Goal: Task Accomplishment & Management: Manage account settings

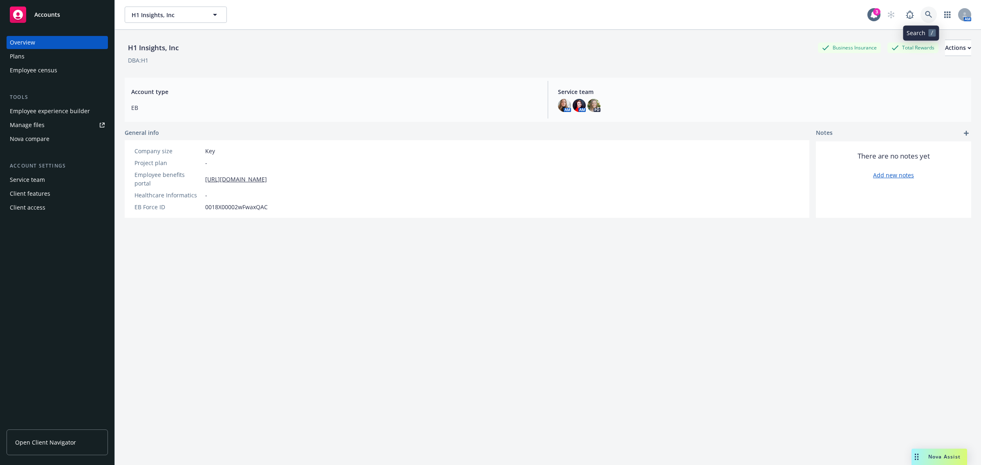
click at [925, 14] on icon at bounding box center [928, 14] width 7 height 7
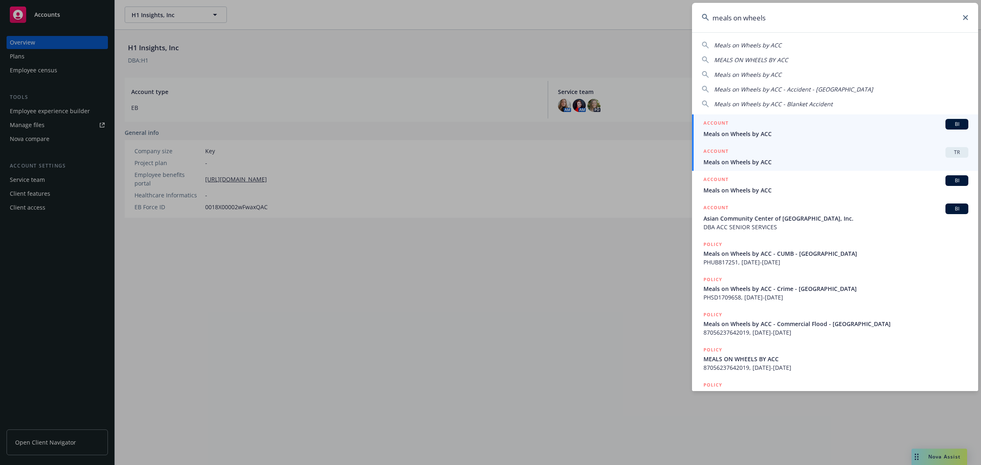
type input "meals on wheels"
click at [815, 154] on div "ACCOUNT TR" at bounding box center [835, 152] width 265 height 11
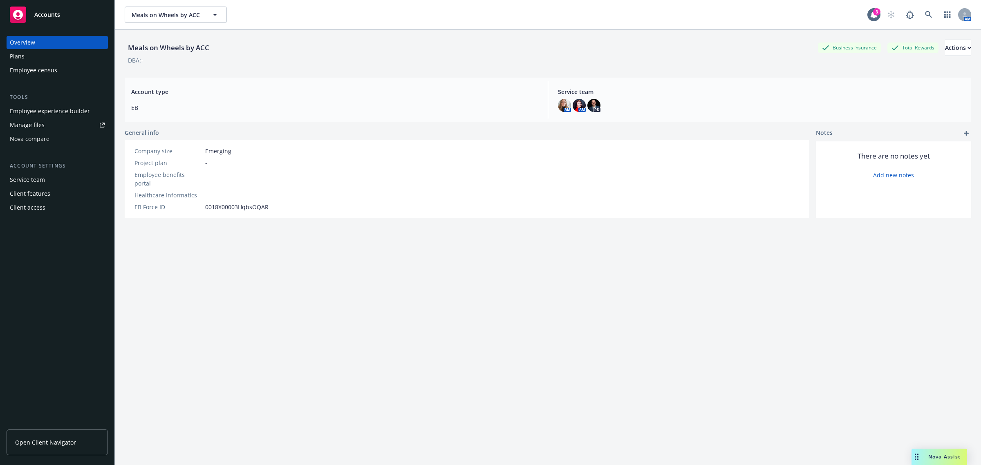
click at [27, 49] on div "Overview Plans Employee census" at bounding box center [57, 56] width 101 height 41
click at [29, 52] on div "Plans" at bounding box center [57, 56] width 95 height 13
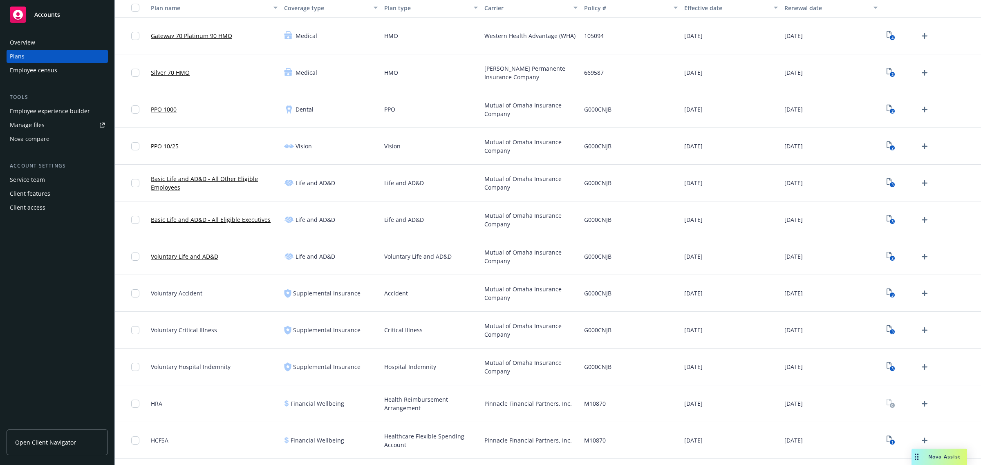
scroll to position [166, 0]
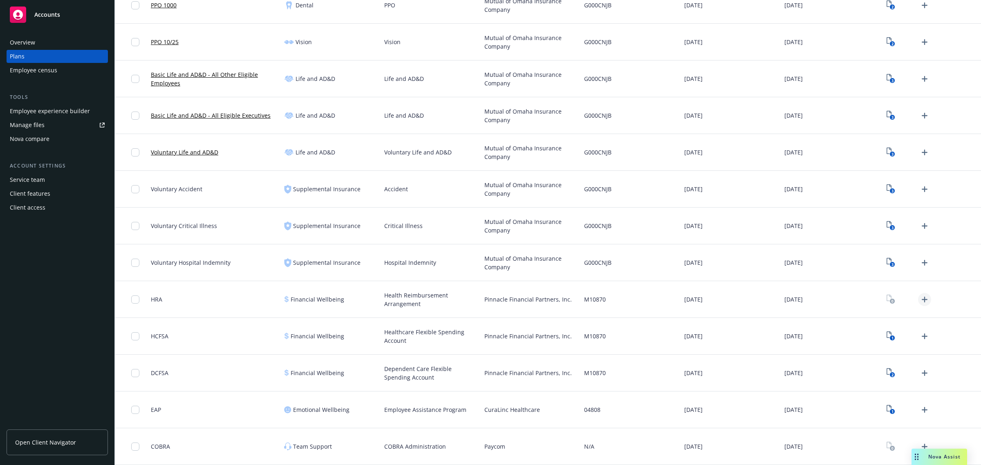
click at [920, 300] on icon "Upload Plan Documents" at bounding box center [925, 300] width 10 height 10
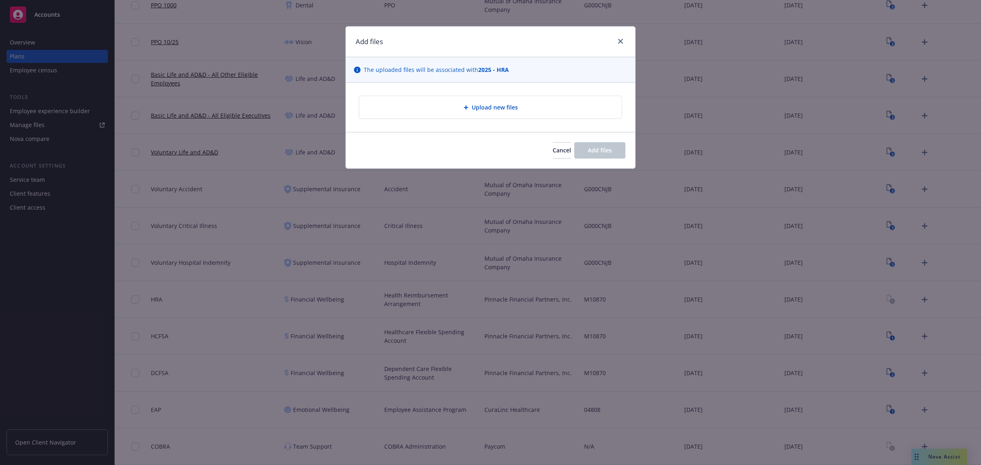
click at [472, 115] on div "Upload new files" at bounding box center [490, 107] width 262 height 22
click at [553, 153] on span "Cancel" at bounding box center [562, 150] width 18 height 8
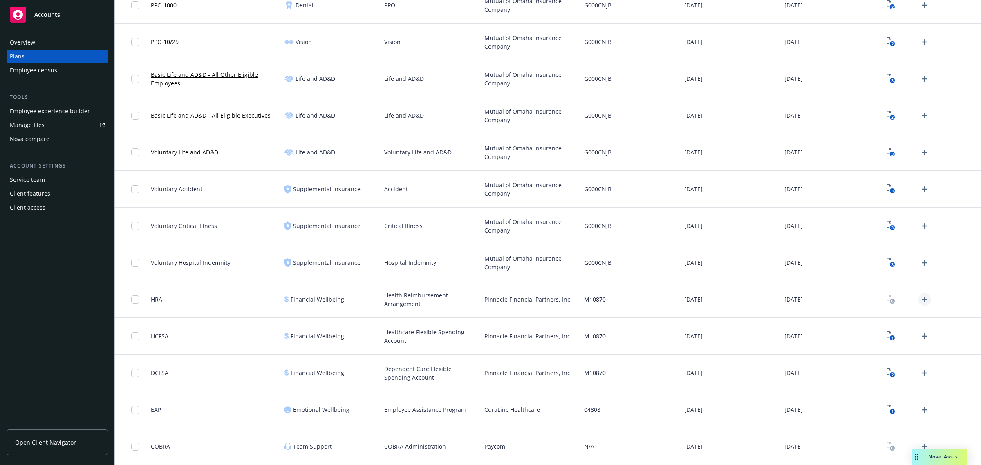
click at [922, 299] on icon "Upload Plan Documents" at bounding box center [925, 300] width 6 height 6
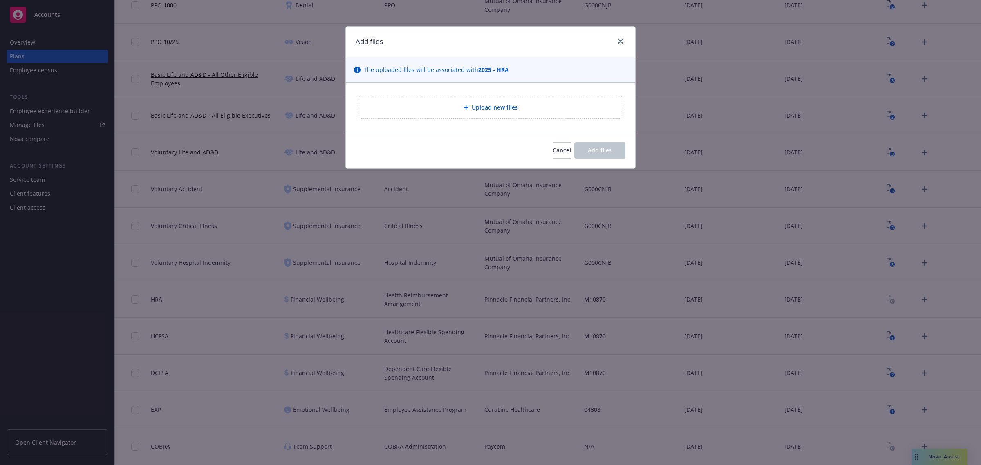
click at [441, 115] on div "Upload new files" at bounding box center [490, 107] width 262 height 22
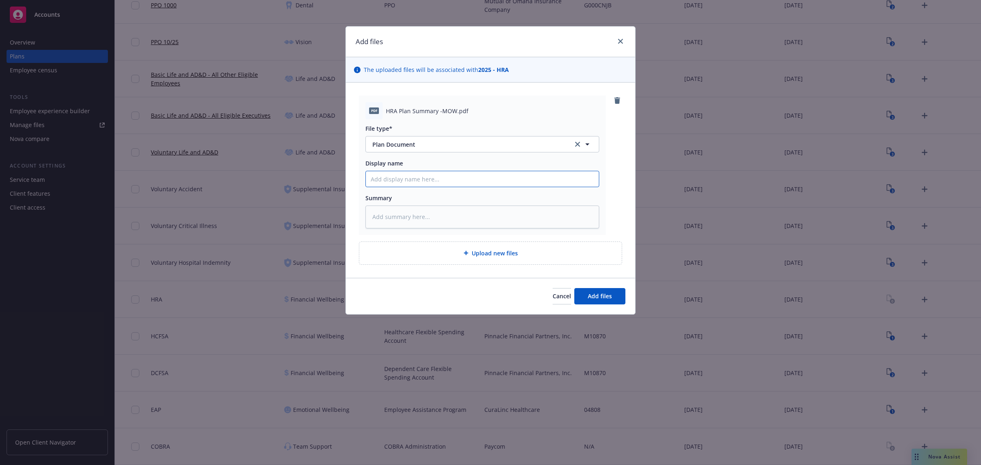
drag, startPoint x: 430, startPoint y: 175, endPoint x: 528, endPoint y: 180, distance: 98.2
click at [430, 175] on input "Display name" at bounding box center [482, 179] width 233 height 16
type textarea "x"
type input "2"
type textarea "x"
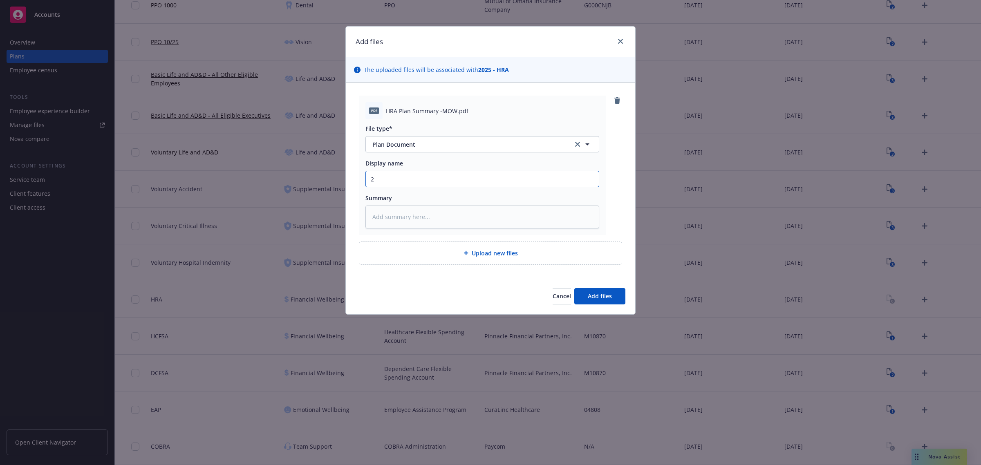
type input "20"
type textarea "x"
type input "202"
type textarea "x"
type input "2025"
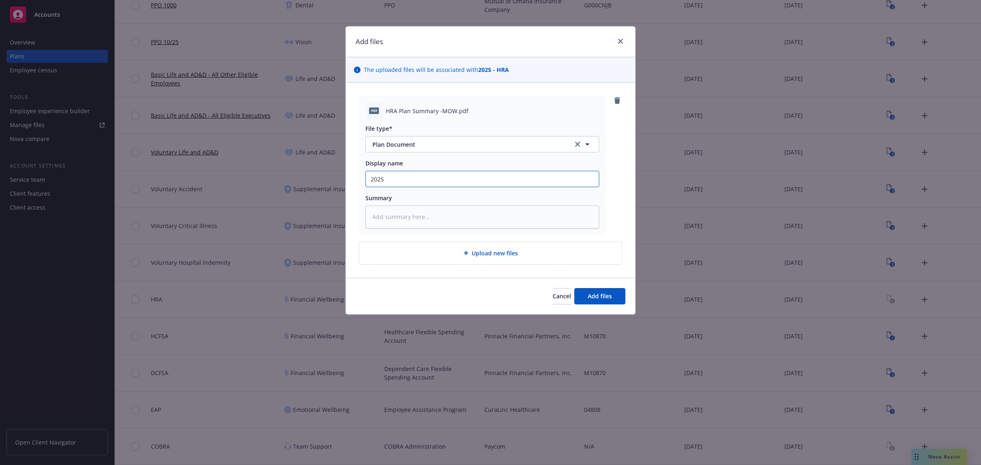
type textarea "x"
type input "2025"
type textarea "x"
type input "2025 H"
type textarea "x"
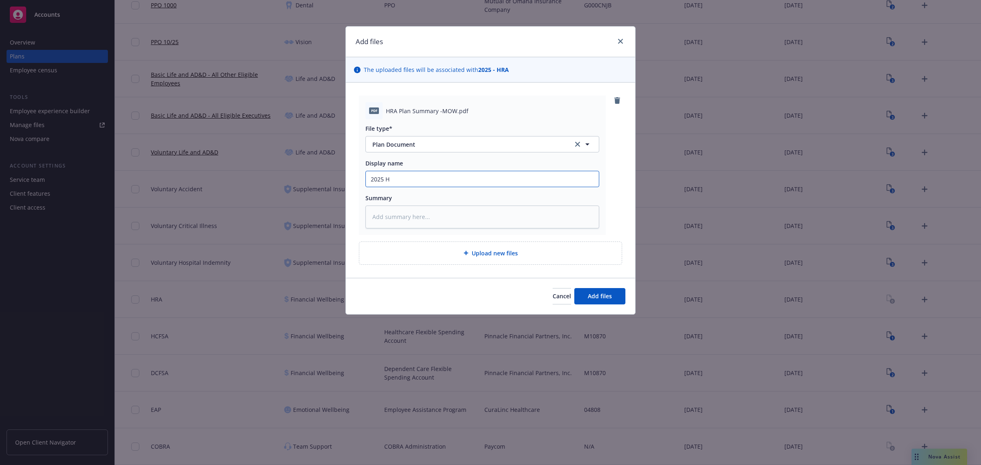
type input "2025 HR"
type textarea "x"
type input "2025 HRA"
type textarea "x"
type input "2025 HRA"
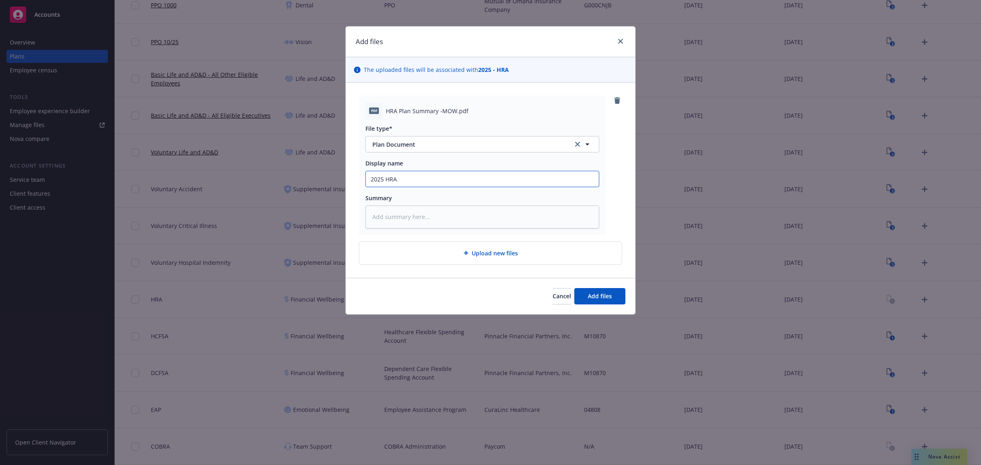
type textarea "x"
type input "2025 HRA P"
type textarea "x"
type input "2025 HRA Pl"
type textarea "x"
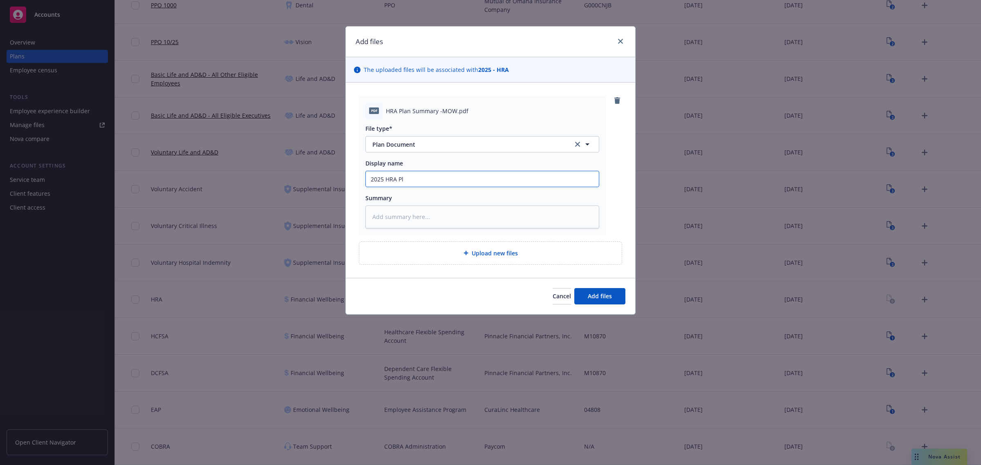
type input "2025 HRA Pla"
type textarea "x"
type input "2025 HRA Plan"
type textarea "x"
type input "2025 HRA Plan"
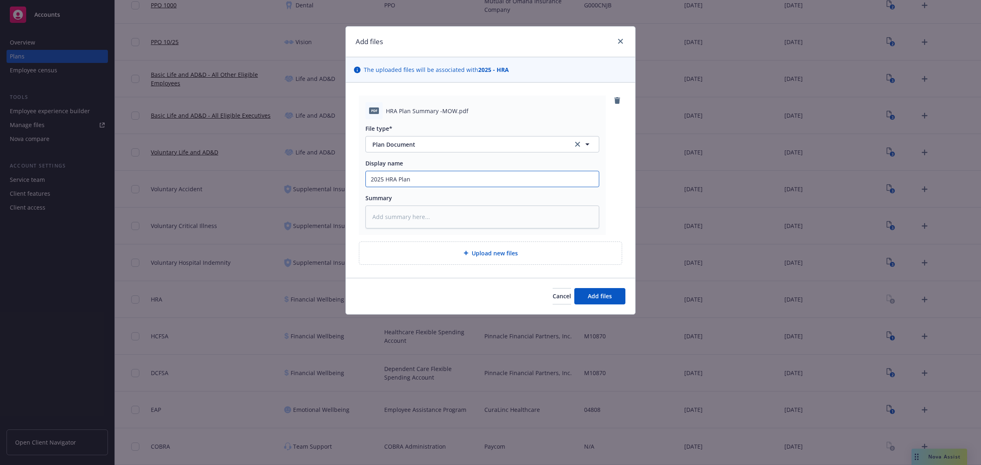
type textarea "x"
type input "2025 HRA Plan S"
type textarea "x"
type input "2025 HRA Plan Su"
type textarea "x"
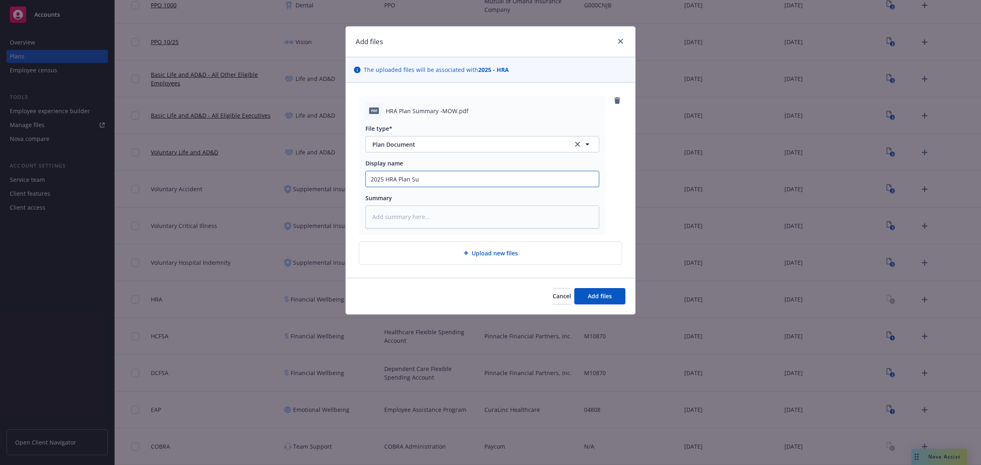
type input "2025 HRA Plan Sum"
type textarea "x"
type input "2025 HRA Plan Summ"
type textarea "x"
type input "2025 HRA Plan Summa"
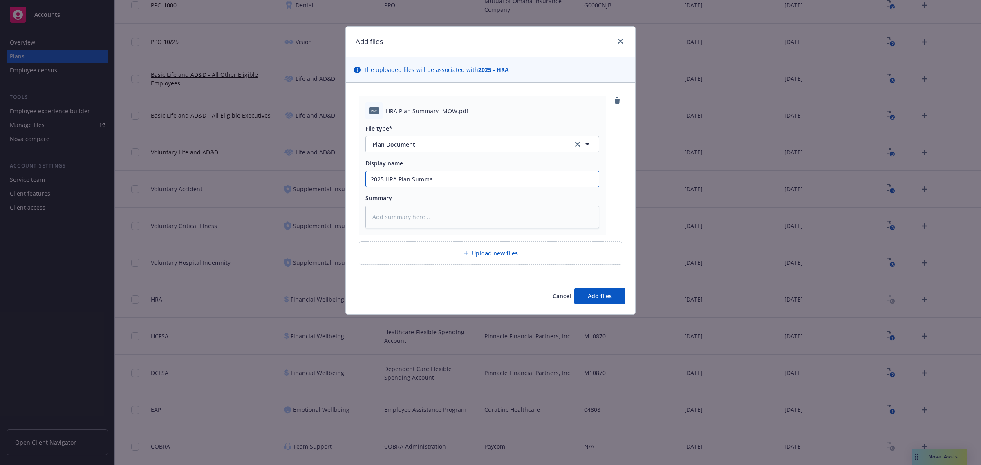
type textarea "x"
type input "2025 HRA Plan [PERSON_NAME]"
type textarea "x"
type input "2025 HRA Plan Summary"
type textarea "x"
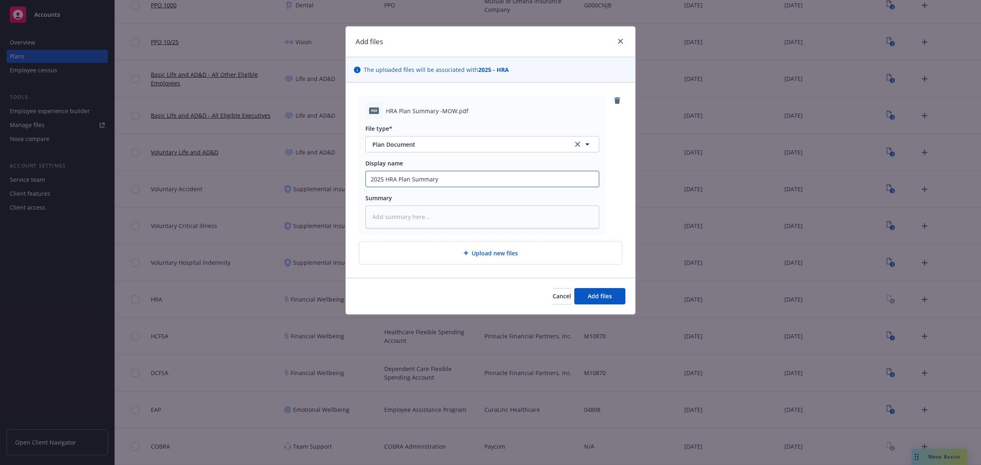
type input "2025 HRA Plan Summary"
type textarea "x"
type input "2025 HRA Plan Summary -"
type textarea "x"
type input "2025 HRA Plan Summary -"
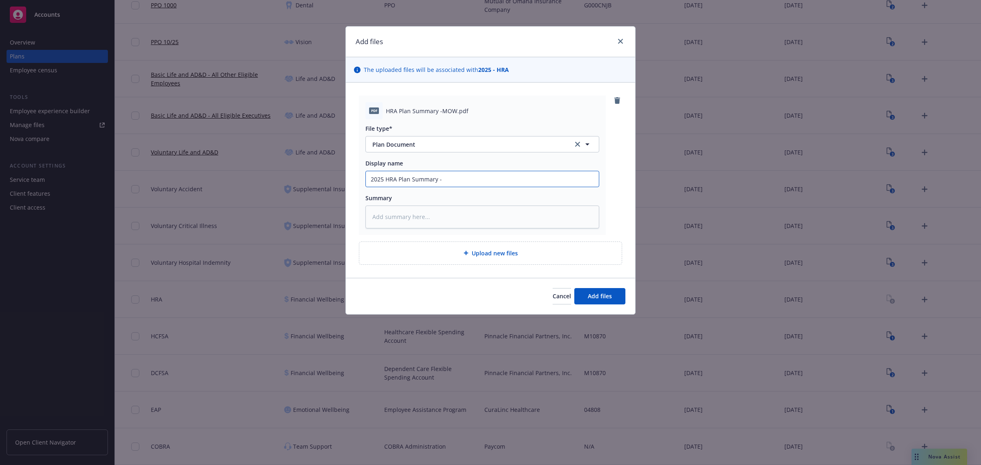
type textarea "x"
type input "2025 HRA Plan Summary - M"
type textarea "x"
type input "2025 HRA Plan Summary - Me"
type textarea "x"
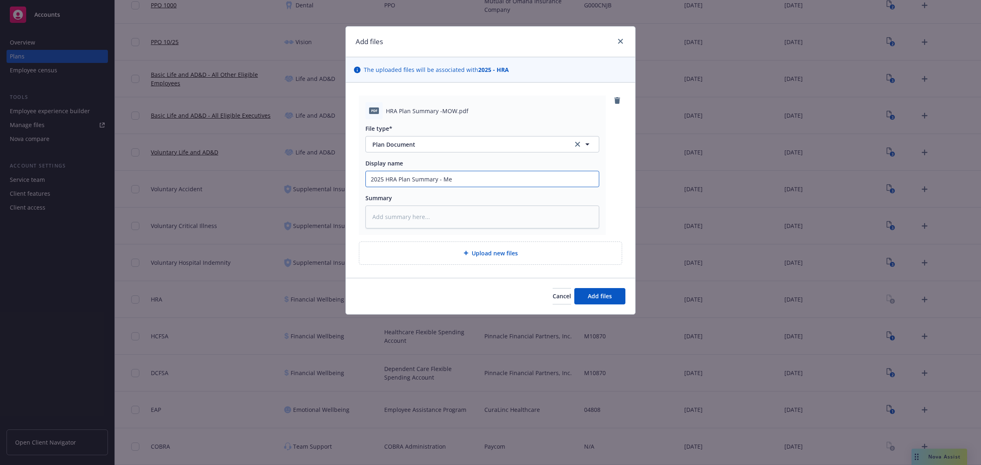
type input "2025 HRA Plan Summary - Mea"
type textarea "x"
type input "2025 HRA Plan Summary - Meal"
type textarea "x"
type input "2025 HRA Plan Summary - Meals"
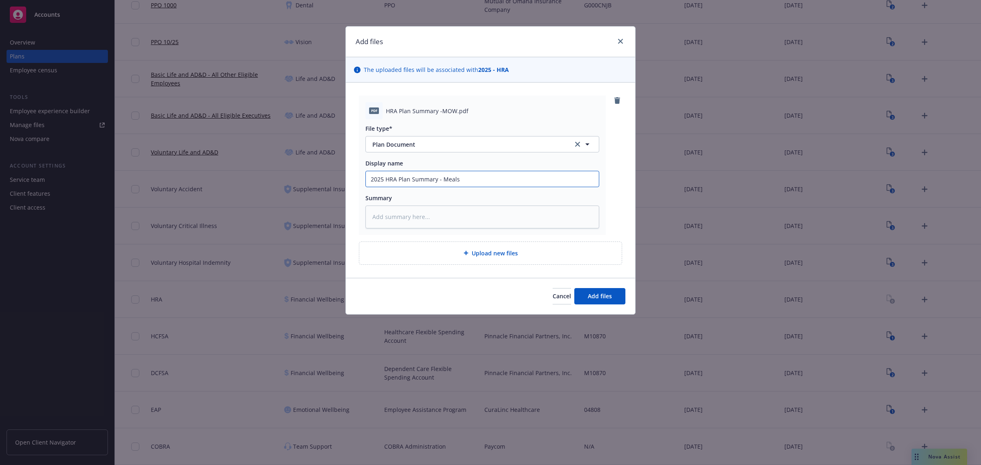
type textarea "x"
type input "2025 HRA Plan Summary - Meals"
type textarea "x"
type input "2025 HRA Plan Summary - Meals o"
type textarea "x"
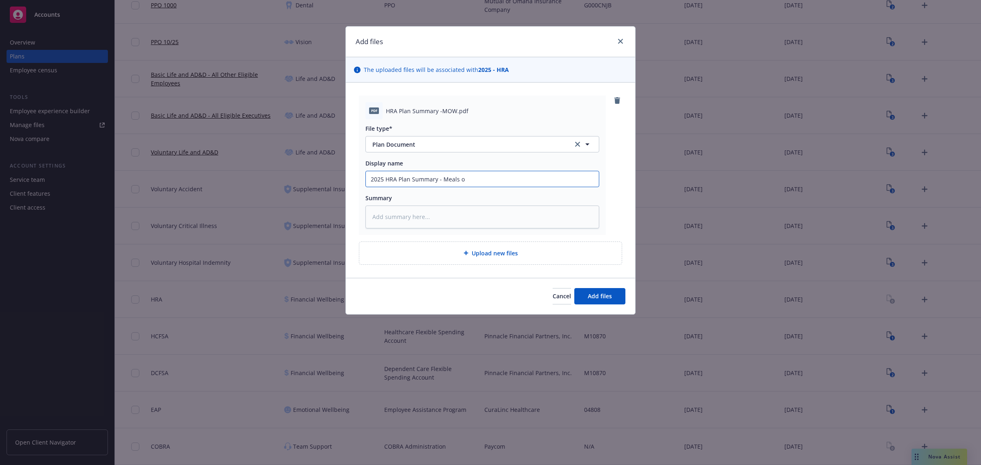
type input "2025 HRA Plan Summary - Meals on"
type textarea "x"
type input "2025 HRA Plan Summary - Meals on"
type textarea "x"
type input "2025 HRA Plan Summary - Meals on W"
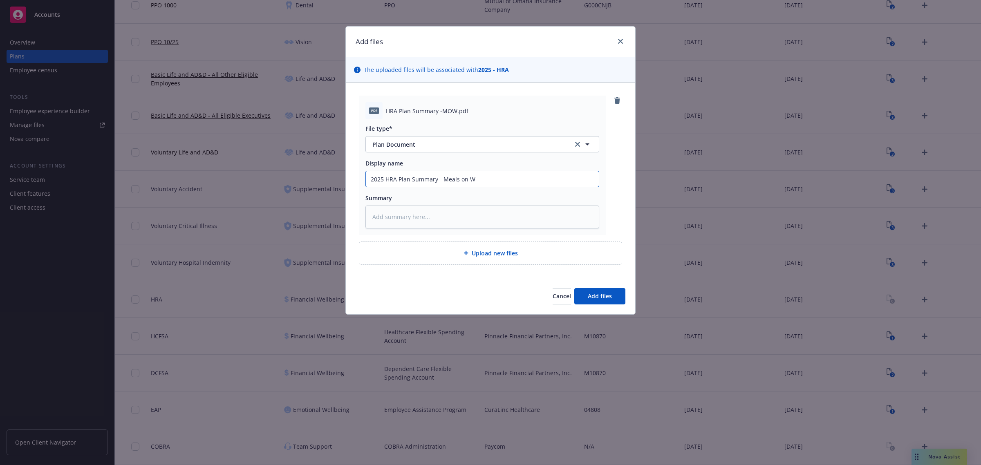
type textarea "x"
type input "2025 HRA Plan Summary - Meals on Wh"
type textarea "x"
type input "2025 HRA Plan Summary - Meals on Whe"
type textarea "x"
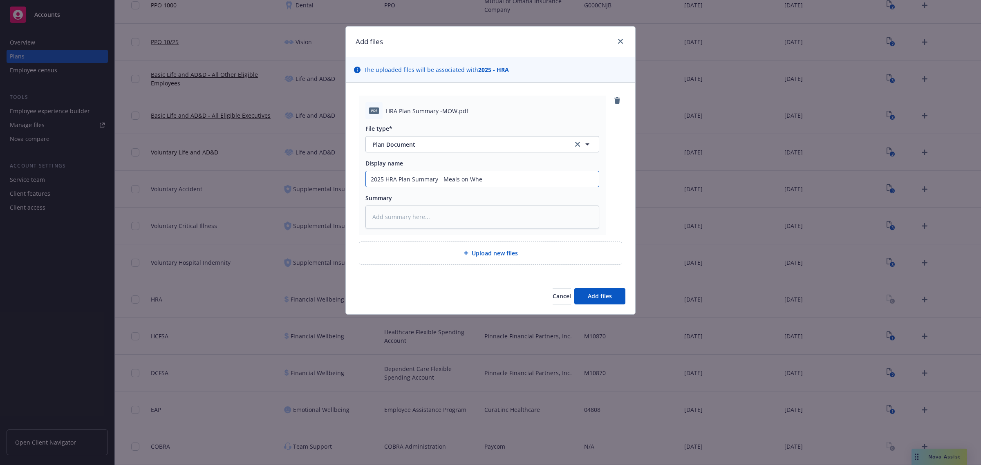
type input "2025 HRA Plan Summary - Meals on Whee"
type textarea "x"
type input "2025 HRA Plan Summary - Meals on Wheel"
type textarea "x"
type input "2025 HRA Plan Summary - Meals on Wheels."
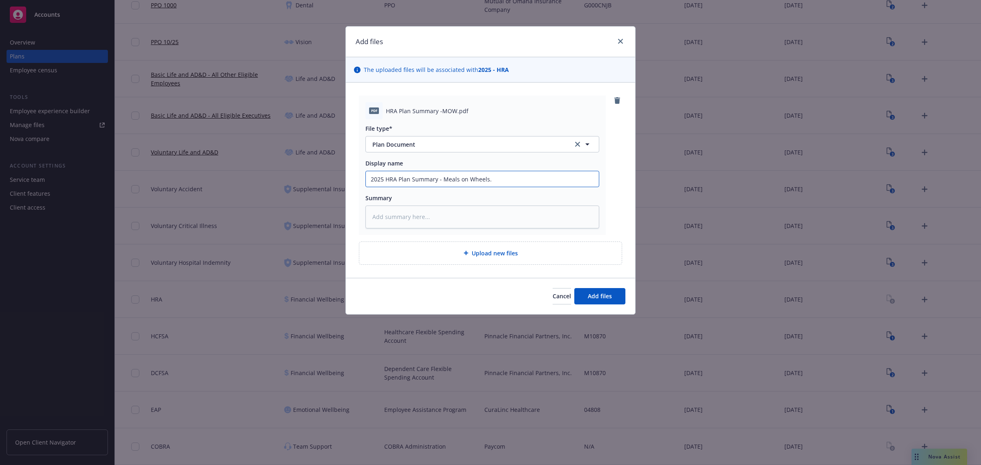
type textarea "x"
type input "2025 HRA Plan Summary - Meals on Wheels"
type textarea "x"
type input "2025 HRA Plan Summary - Meals on Wheels"
type textarea "x"
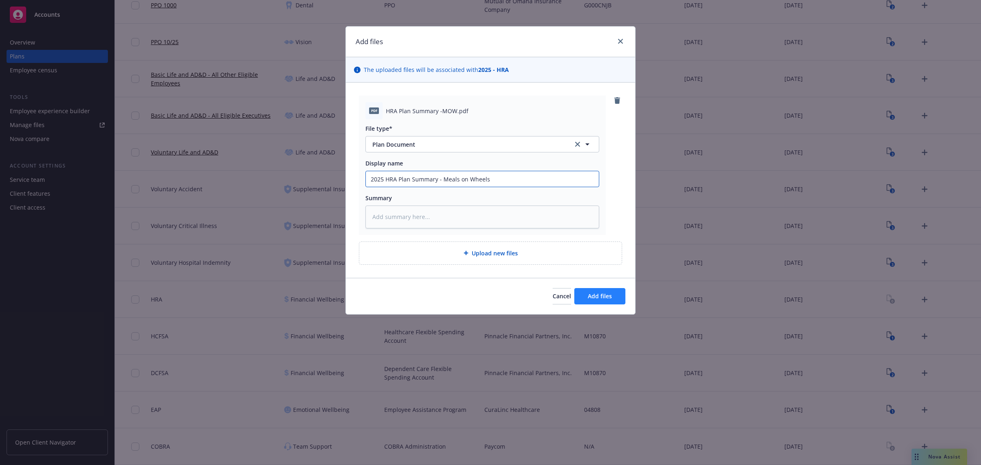
type input "2025 HRA Plan Summary - Meals on Wheels b"
type textarea "x"
type input "2025 HRA Plan Summary - Meals on Wheels by"
type textarea "x"
type input "2025 HRA Plan Summary - Meals on Wheels by"
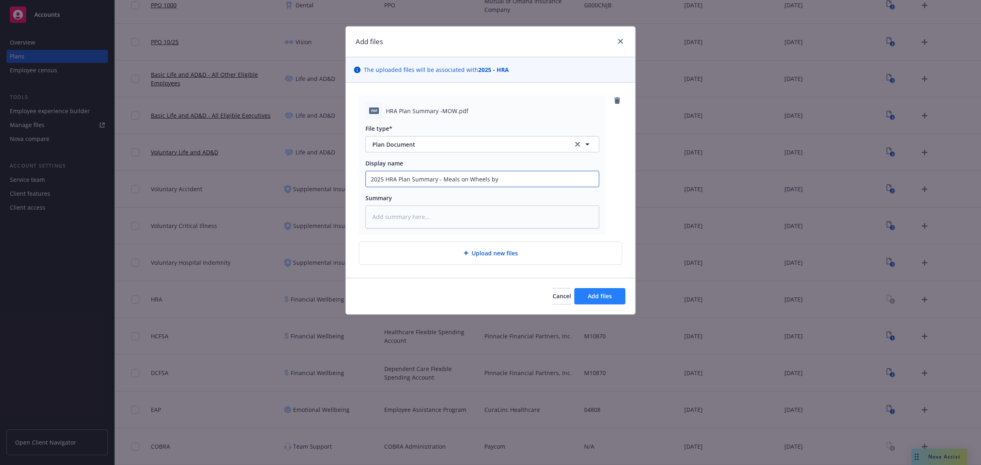
type textarea "x"
type input "2025 HRA Plan Summary - Meals on Wheels by A"
type textarea "x"
type input "2025 HRA Plan Summary - Meals on Wheels by AC"
type textarea "x"
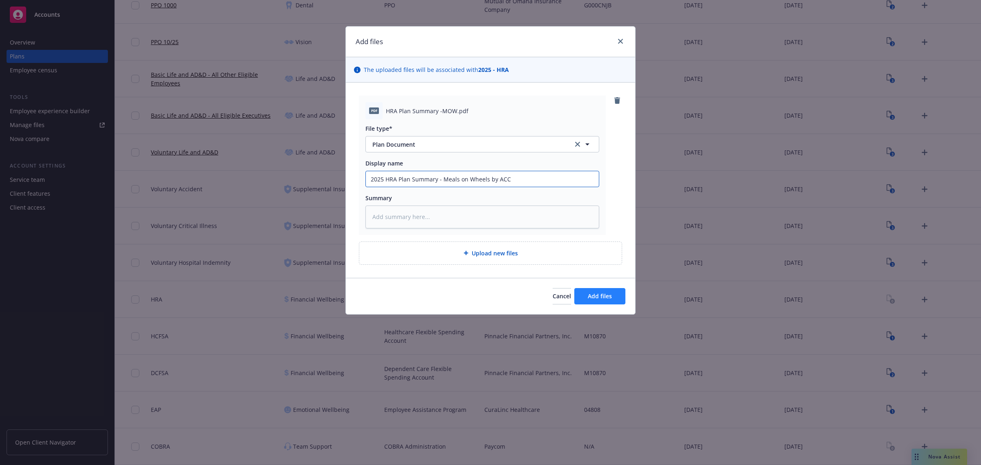
type input "2025 HRA Plan Summary - Meals on Wheels by ACC"
click at [588, 293] on span "Add files" at bounding box center [600, 296] width 24 height 8
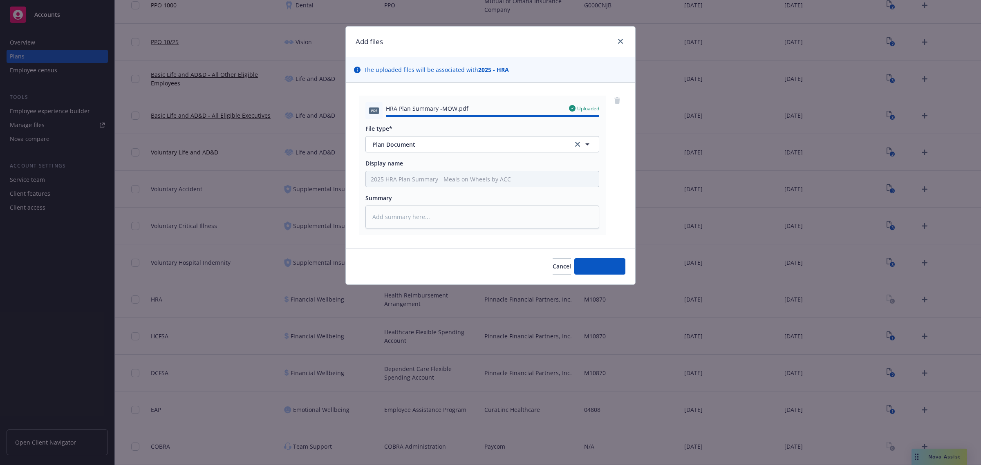
type textarea "x"
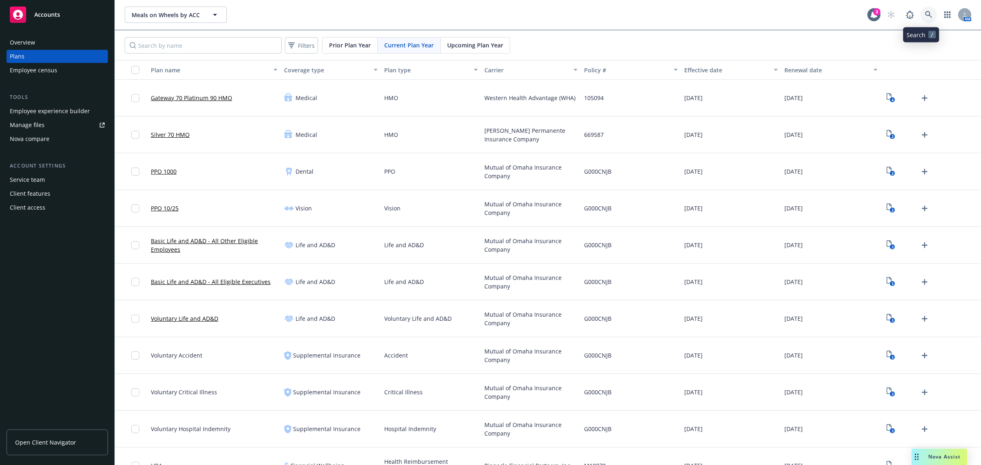
click at [925, 9] on link at bounding box center [928, 15] width 16 height 16
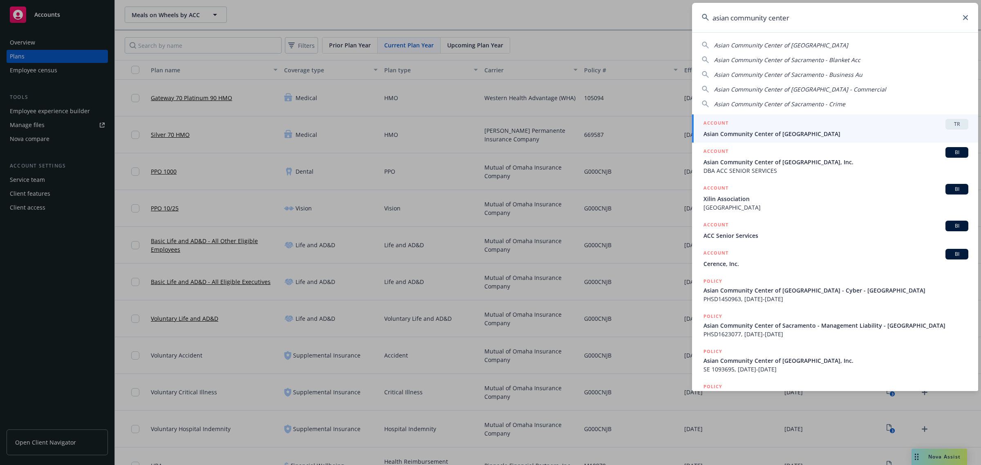
click at [794, 42] on span "Asian Community Center of [GEOGRAPHIC_DATA]" at bounding box center [781, 45] width 134 height 8
type input "Asian Community Center of [GEOGRAPHIC_DATA]"
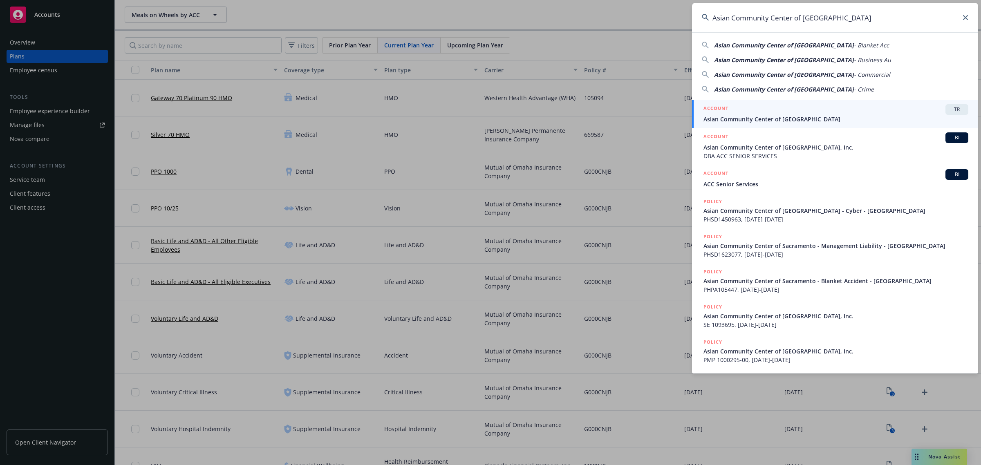
click at [790, 110] on div "ACCOUNT TR" at bounding box center [835, 109] width 265 height 11
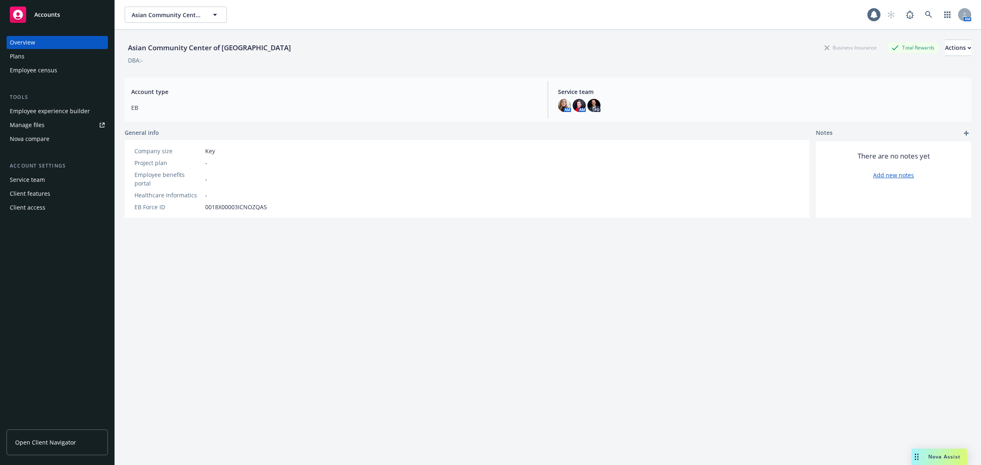
click at [78, 57] on div "Plans" at bounding box center [57, 56] width 95 height 13
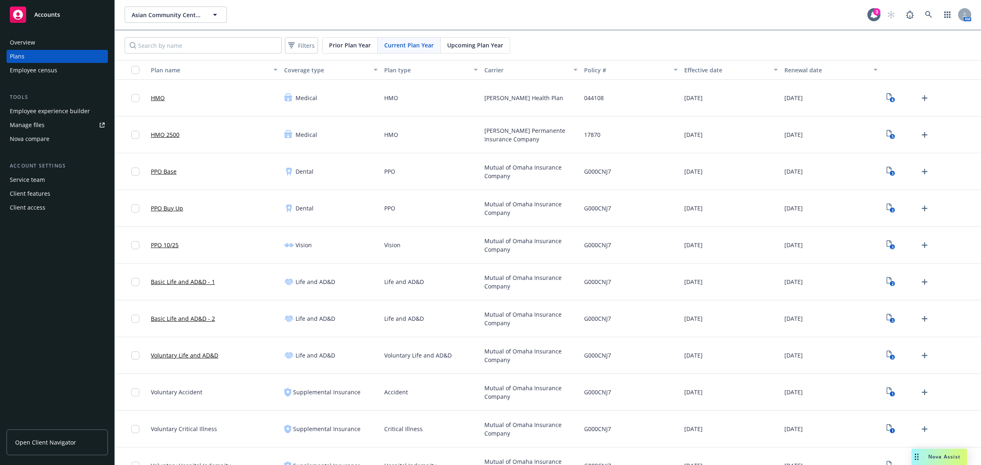
click at [526, 74] on div "Carrier" at bounding box center [526, 70] width 85 height 9
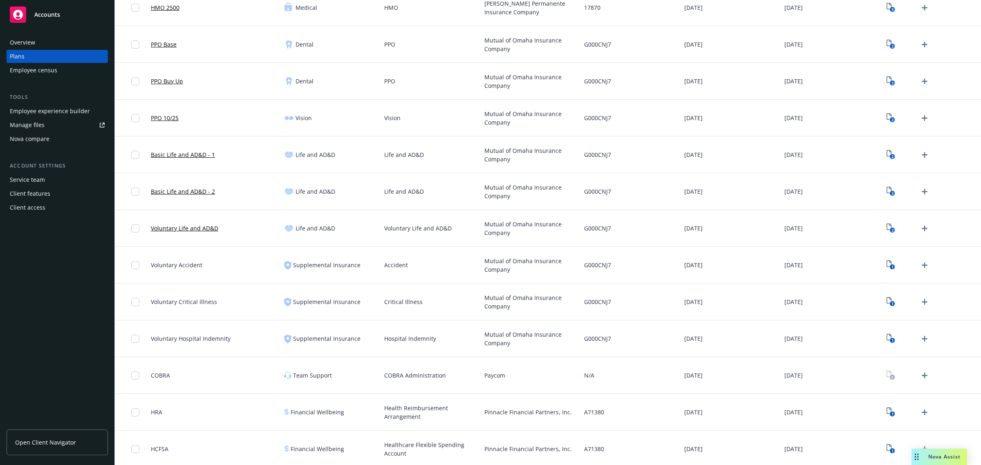
scroll to position [203, 0]
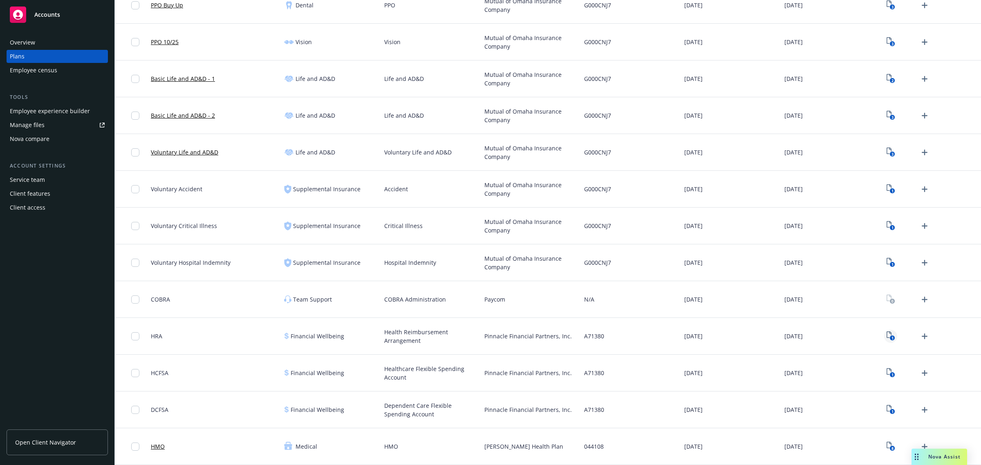
click at [891, 338] on text "1" at bounding box center [892, 338] width 2 height 5
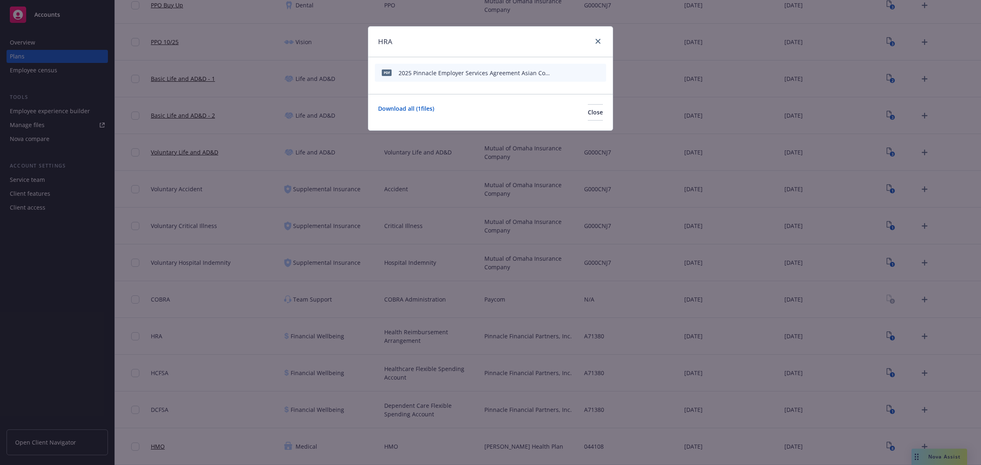
click at [584, 73] on icon "preview file" at bounding box center [585, 72] width 7 height 6
click at [599, 42] on icon "close" at bounding box center [598, 41] width 5 height 5
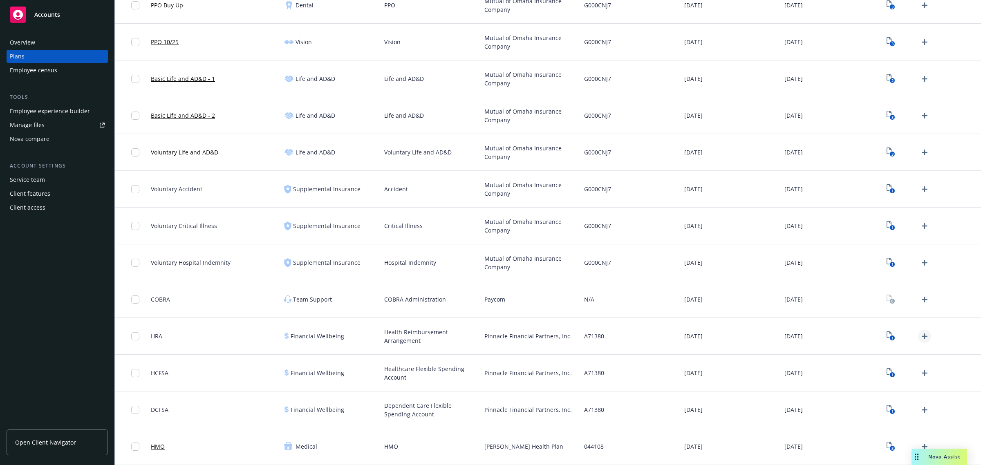
click at [920, 334] on icon "Upload Plan Documents" at bounding box center [925, 336] width 10 height 10
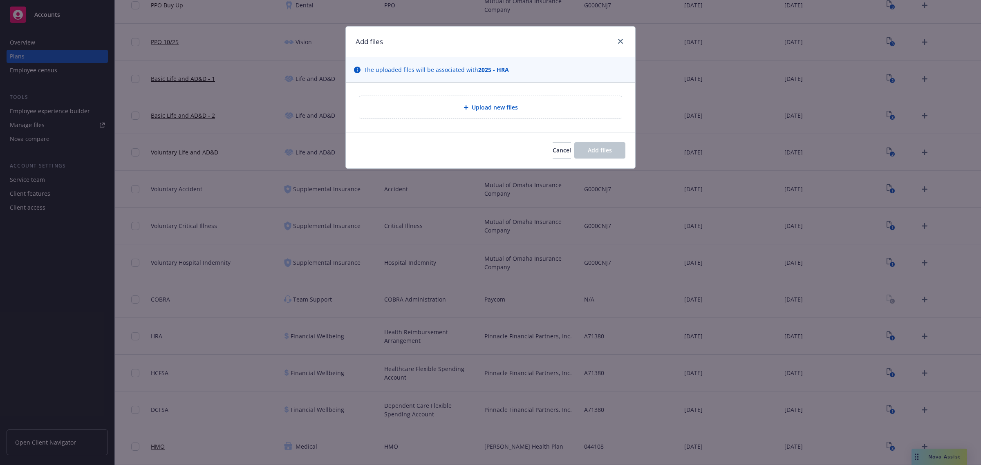
click at [551, 110] on div "Upload new files" at bounding box center [490, 107] width 249 height 9
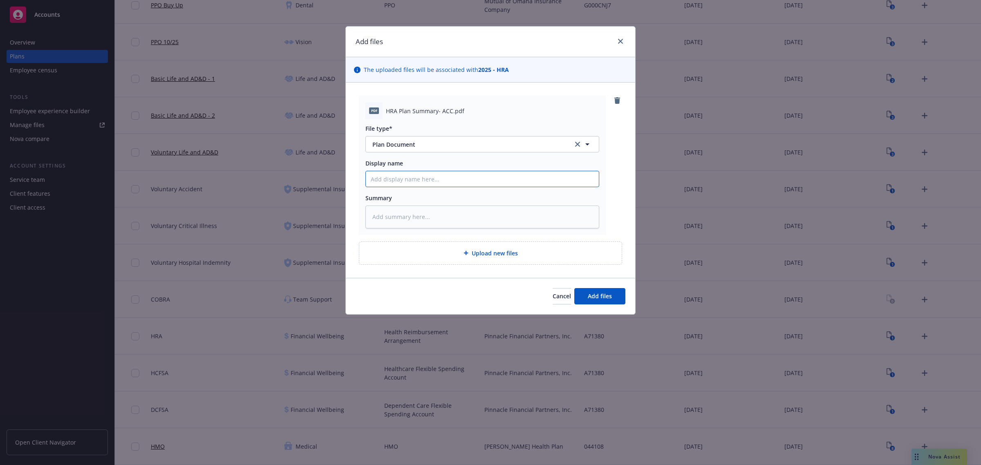
click at [427, 179] on input "Display name" at bounding box center [482, 179] width 233 height 16
type textarea "x"
type input "20"
type textarea "x"
type input "202"
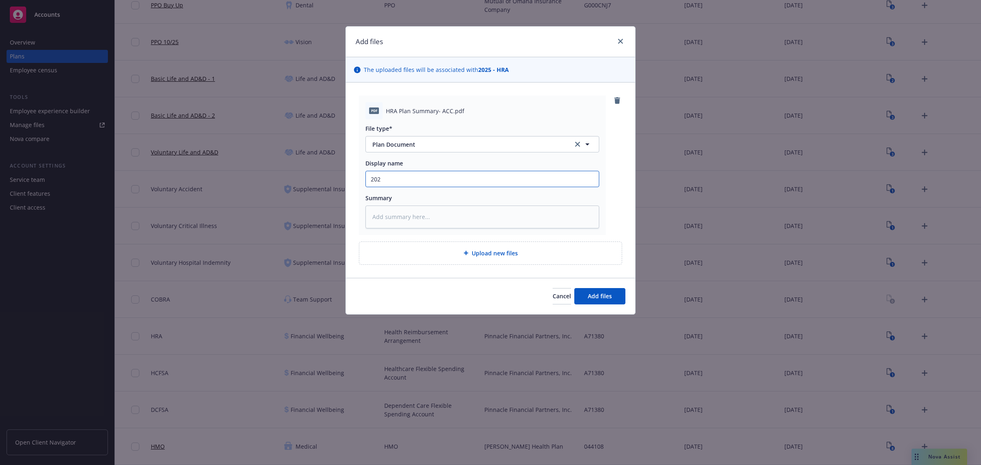
type textarea "x"
type input "2025"
type textarea "x"
type input "2025"
type textarea "x"
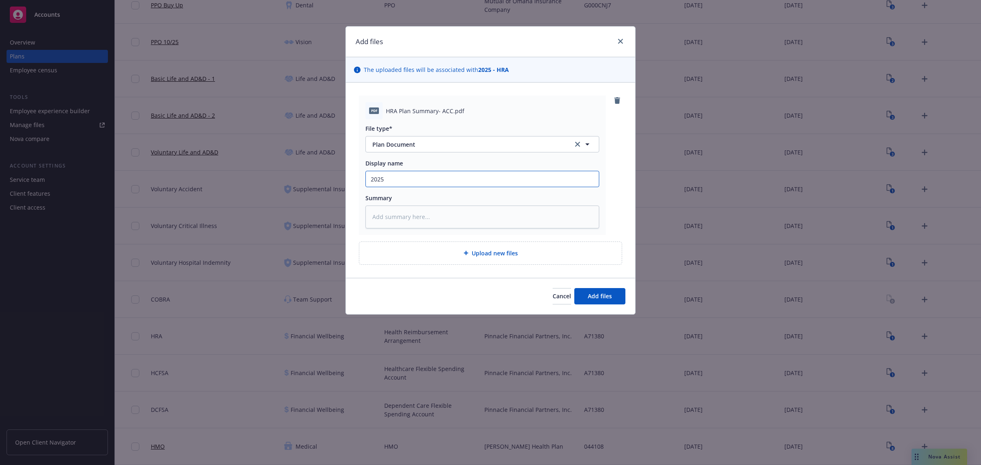
type input "2025 H"
type textarea "x"
type input "2025 HR"
type textarea "x"
type input "2025 H"
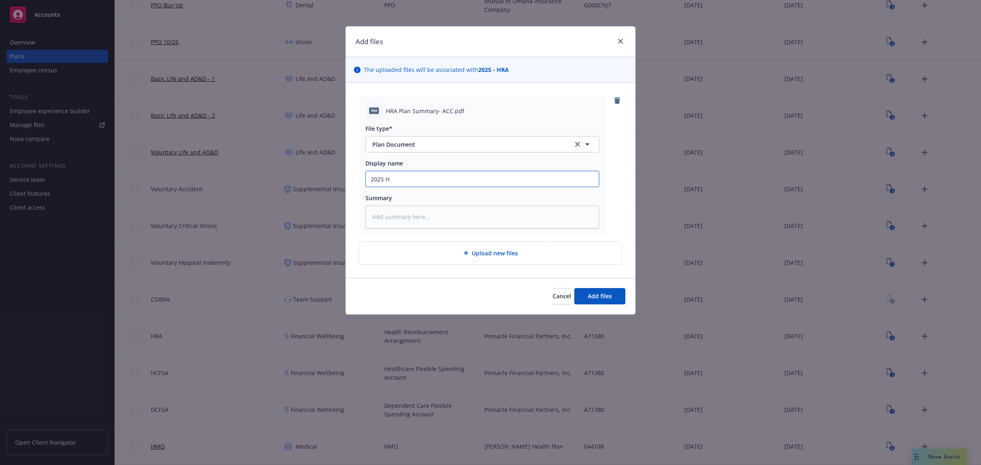
type textarea "x"
type input "2025"
type textarea "x"
type input "2025 P"
type textarea "x"
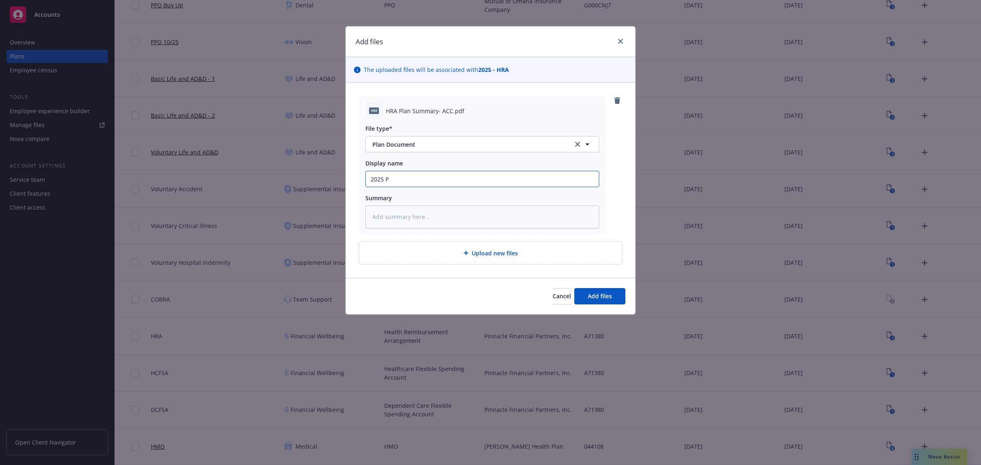
type input "2025 Pi"
type textarea "x"
type input "2025 Pin"
type textarea "x"
type input "2025 Pinn"
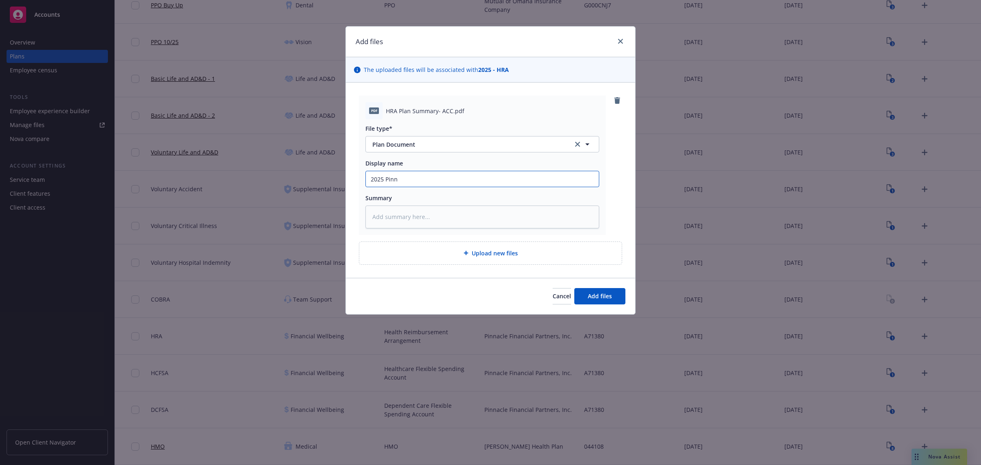
type textarea "x"
type input "2025 Pinna"
type textarea "x"
type input "2025 Pinnac"
type textarea "x"
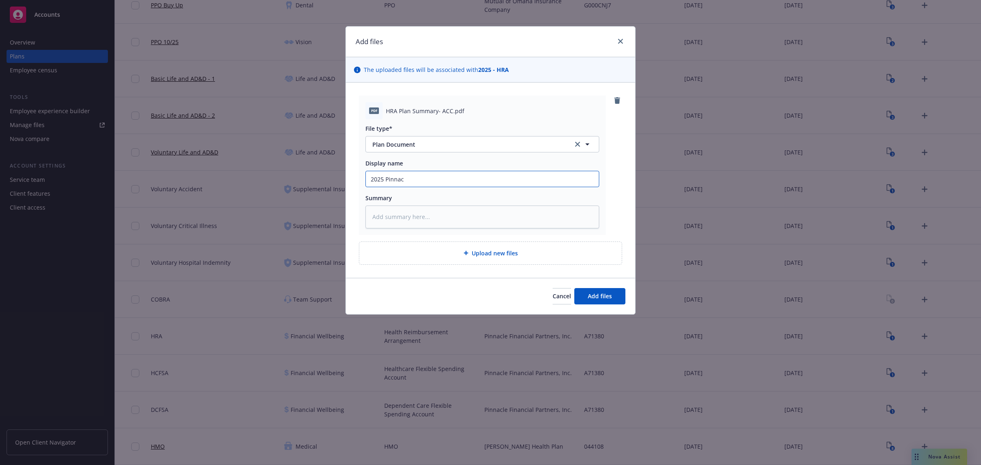
type input "2025 Pinnacl"
type textarea "x"
type input "2025 Pinnacle"
type textarea "x"
type input "2025 Pinnacle"
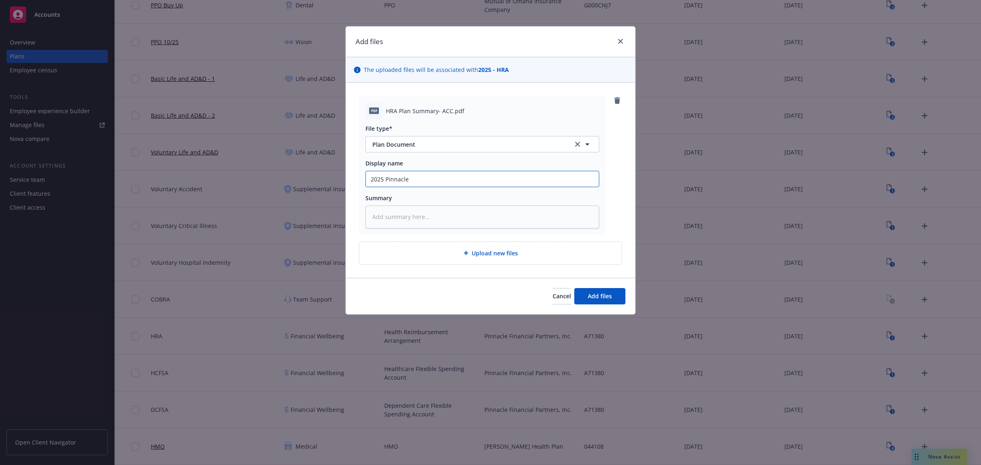
type textarea "x"
type input "2025 Pinnacle R"
type textarea "x"
type input "2025 Pinnacle"
type textarea "x"
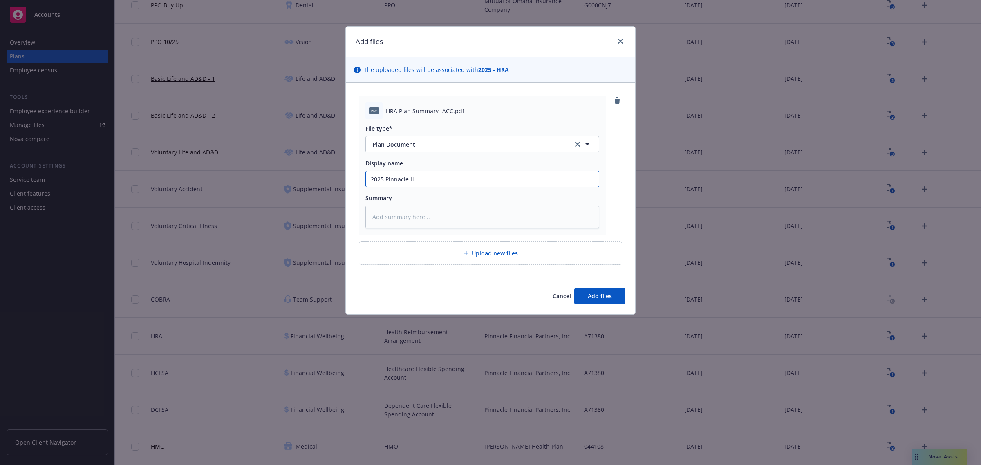
type input "2025 Pinnacle HR"
type textarea "x"
type input "2025 Pinnacle HRA"
type textarea "x"
type input "2025 Pinnacle HRA"
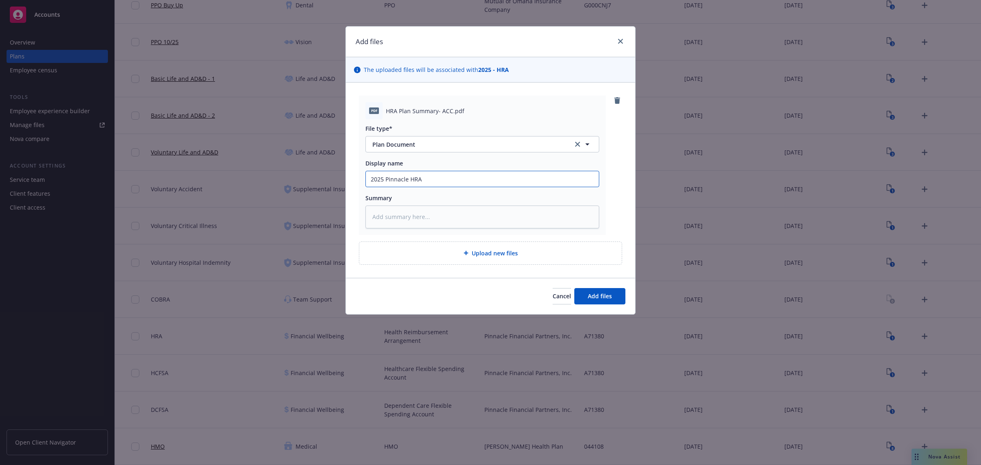
type textarea "x"
type input "2025 Pinnacle HRA P"
type textarea "x"
type input "2025 Pinnacle HRA Pl"
type textarea "x"
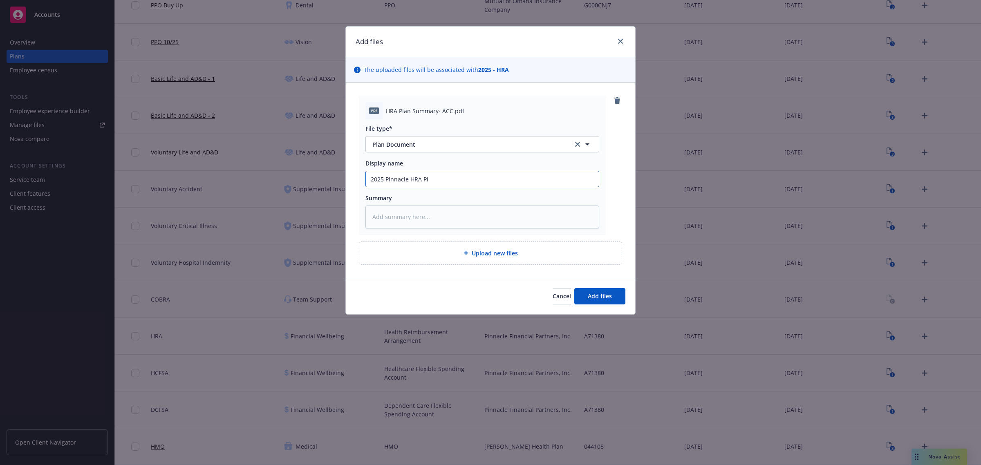
type input "2025 Pinnacle HRA Pla"
type textarea "x"
type input "2025 Pinnacle HRA Plan"
type textarea "x"
type input "2025 Pinnacle HRA Plan"
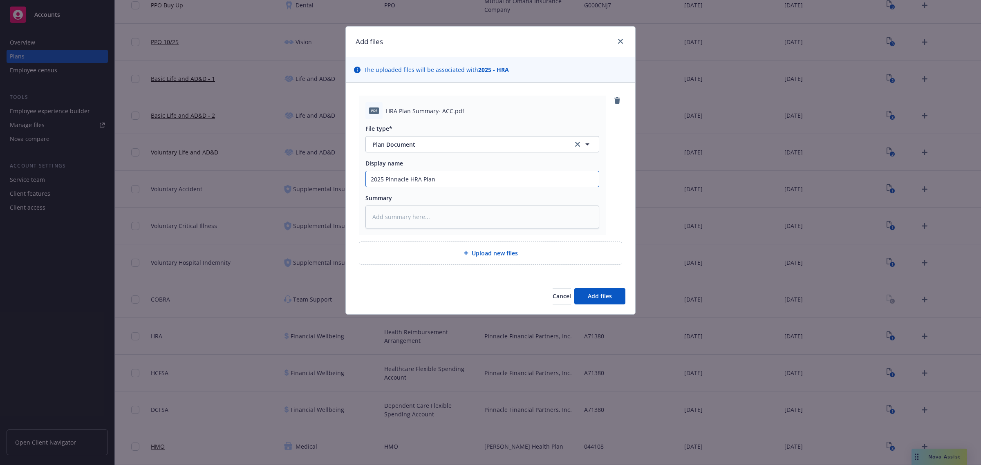
type textarea "x"
type input "2025 Pinnacle HRA Plan S"
type textarea "x"
type input "2025 Pinnacle HRA Plan Su"
type textarea "x"
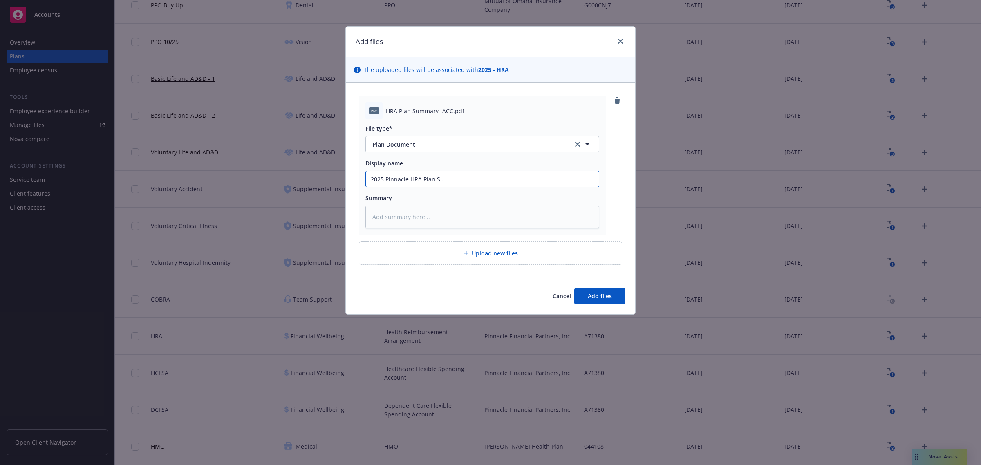
type input "2025 Pinnacle HRA Plan Sum"
type textarea "x"
type input "2025 Pinnacle HRA Plan Summ"
type textarea "x"
type input "2025 Pinnacle HRA Plan Summa"
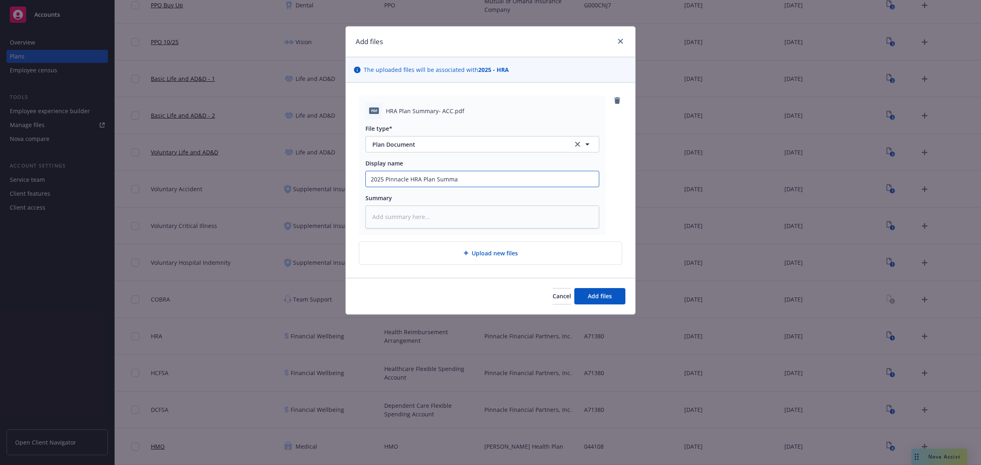
type textarea "x"
type input "2025 Pinnacle HRA Plan [PERSON_NAME]"
type textarea "x"
type input "2025 Pinnacle HRA Plan Summary"
type textarea "x"
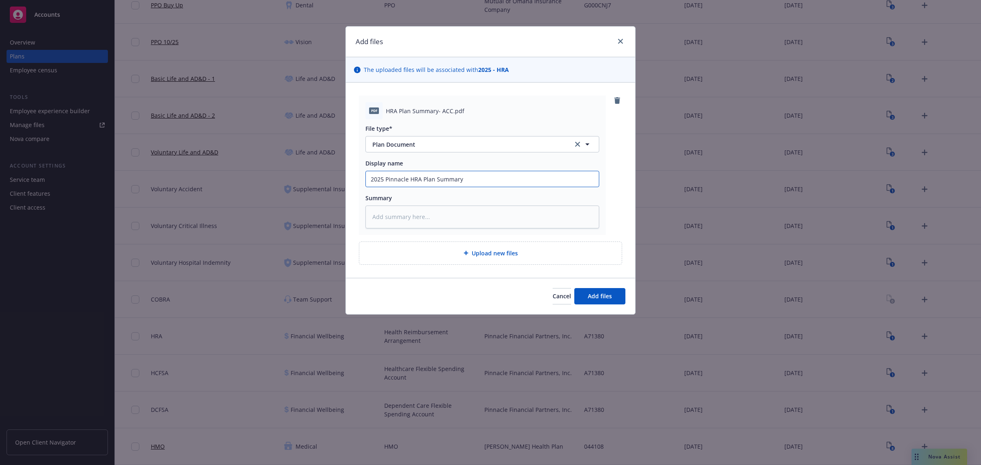
type input "2025 Pinnacle HRA Plan Summary"
type textarea "x"
type input "2025 Pinnacle HRA Plan Summary -"
type textarea "x"
type input "2025 Pinnacle HRA Plan Summary -"
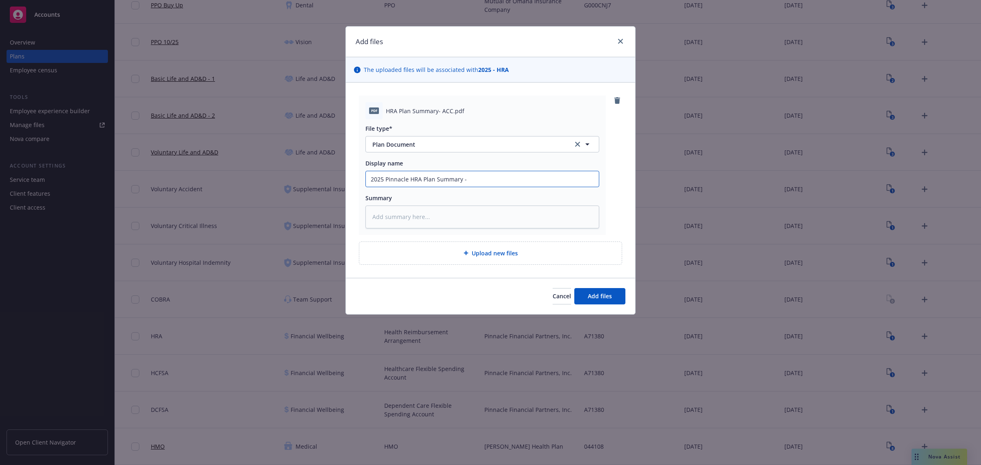
type textarea "x"
type input "2025 Pinnacle HRA Plan Summary - A"
type textarea "x"
type input "2025 Pinnacle HRA Plan Summary - AC"
type textarea "x"
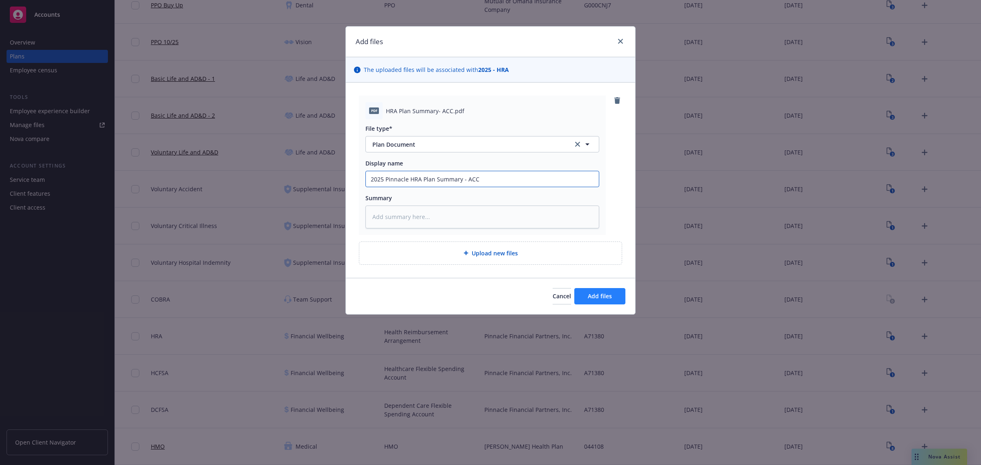
type input "2025 Pinnacle HRA Plan Summary - ACC"
click at [600, 293] on span "Add files" at bounding box center [600, 296] width 24 height 8
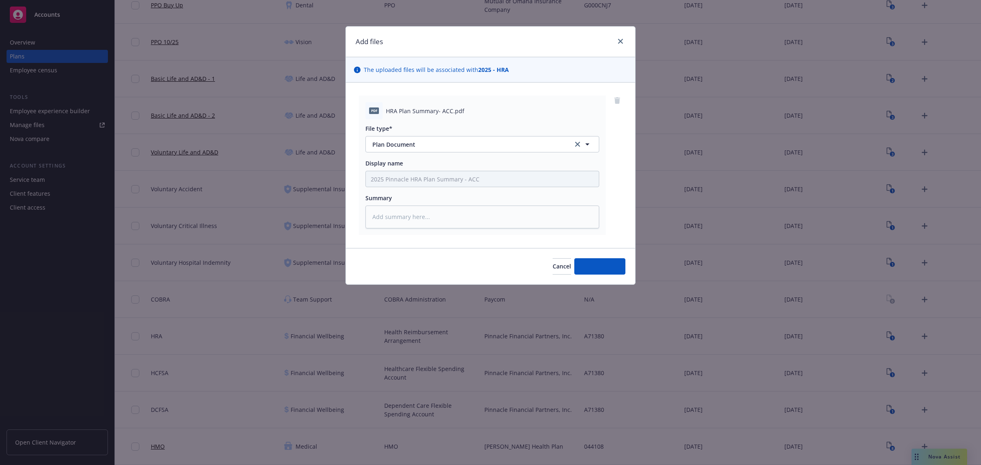
type textarea "x"
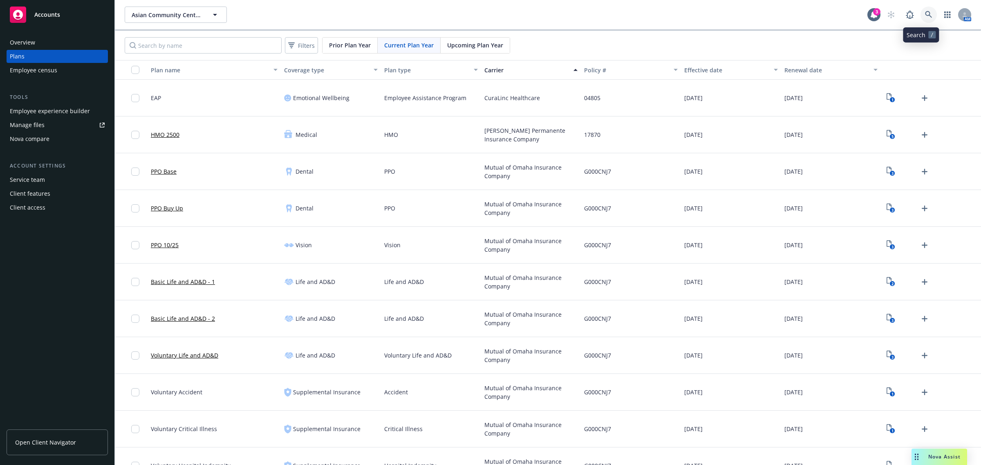
click at [925, 13] on icon at bounding box center [928, 14] width 7 height 7
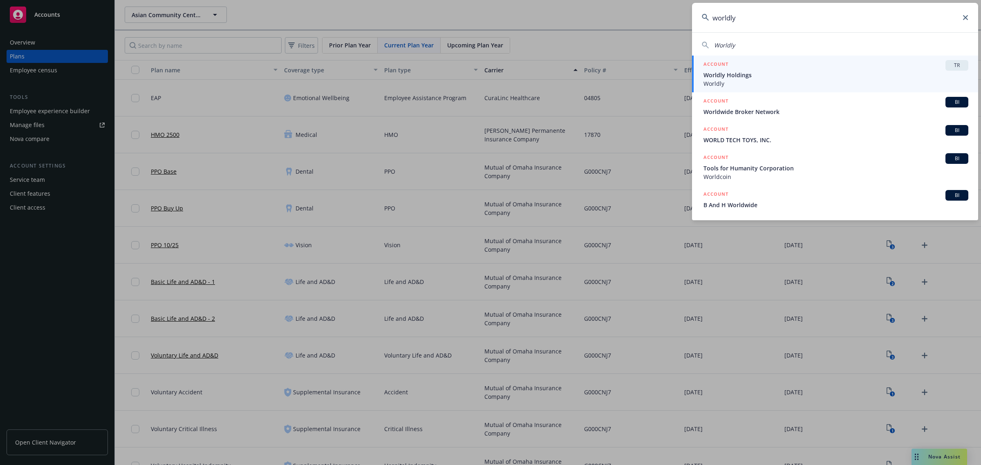
type input "worldly"
click at [747, 81] on span "Worldly" at bounding box center [835, 83] width 265 height 9
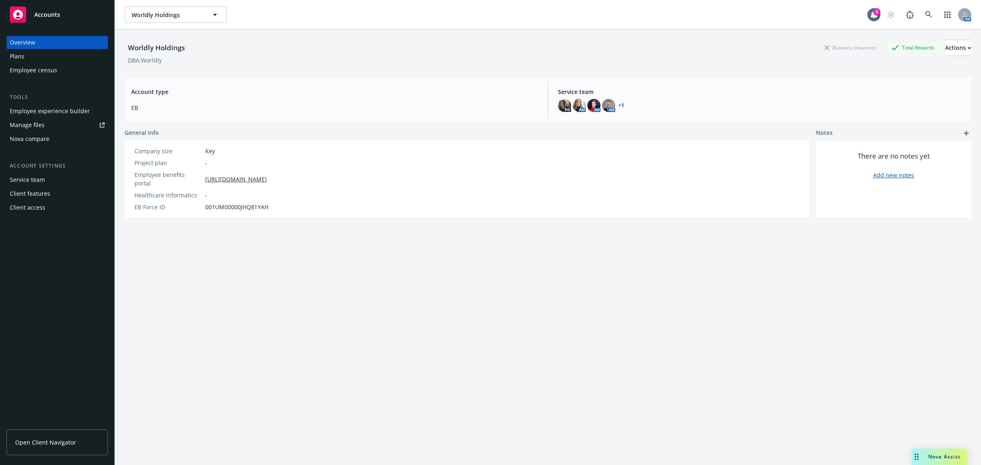
click at [43, 111] on div "Employee experience builder" at bounding box center [50, 111] width 80 height 13
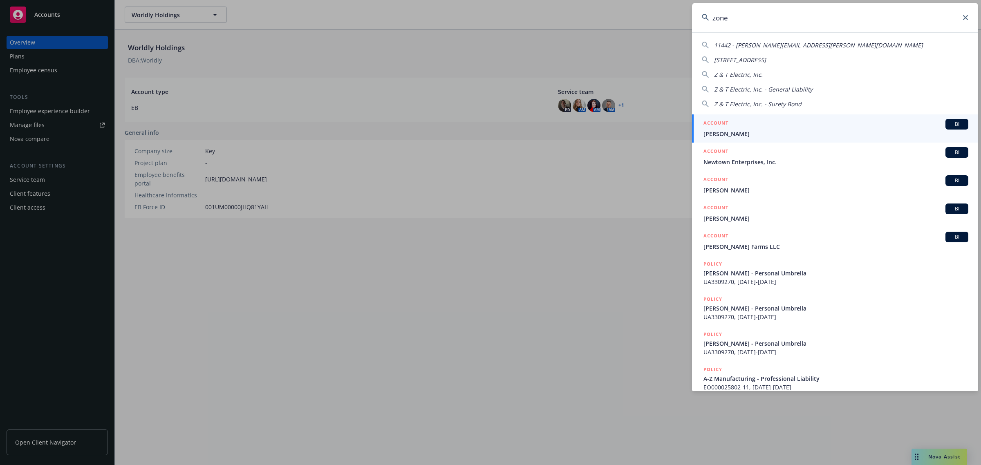
type input "zone 5"
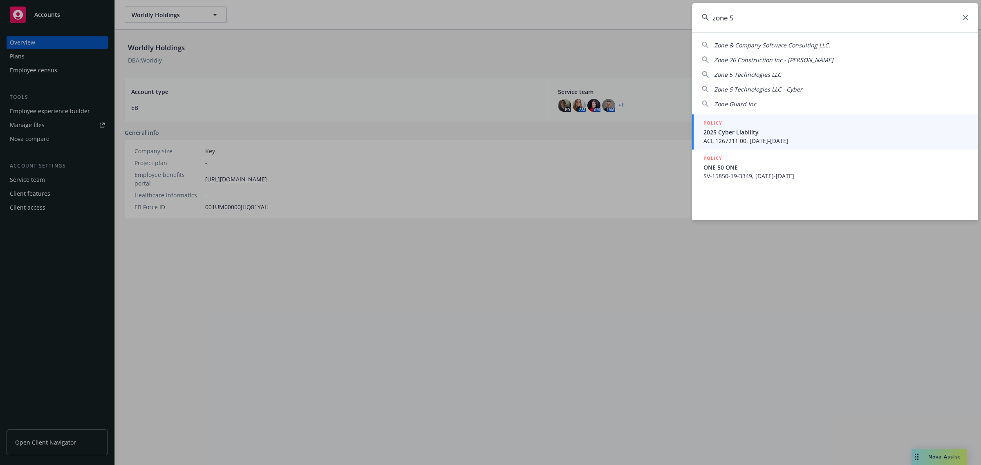
drag, startPoint x: 634, startPoint y: 305, endPoint x: 651, endPoint y: 311, distance: 18.1
